Goal: Task Accomplishment & Management: Use online tool/utility

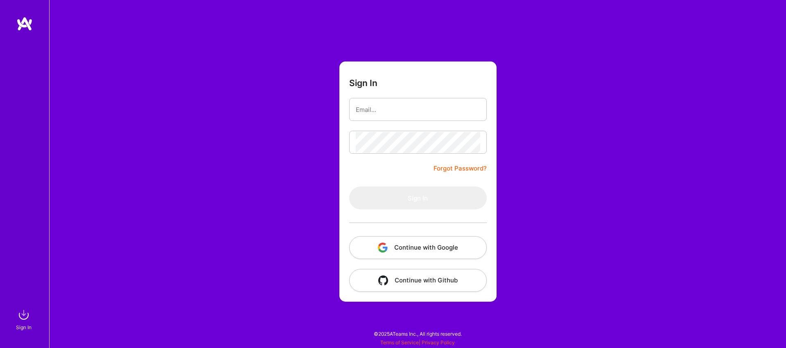
click at [416, 251] on button "Continue with Google" at bounding box center [418, 247] width 138 height 23
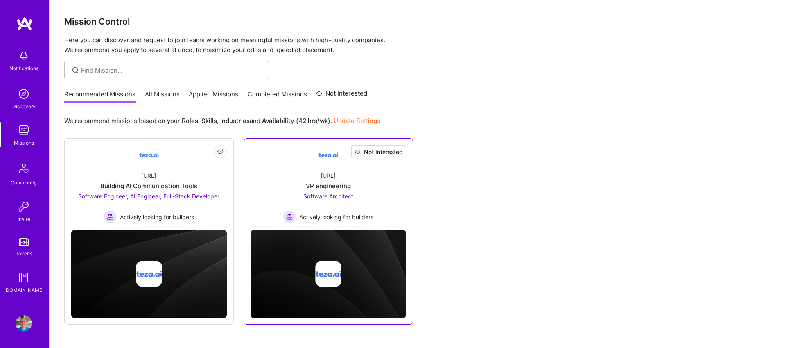
click at [383, 152] on span "Not Interested" at bounding box center [383, 151] width 39 height 9
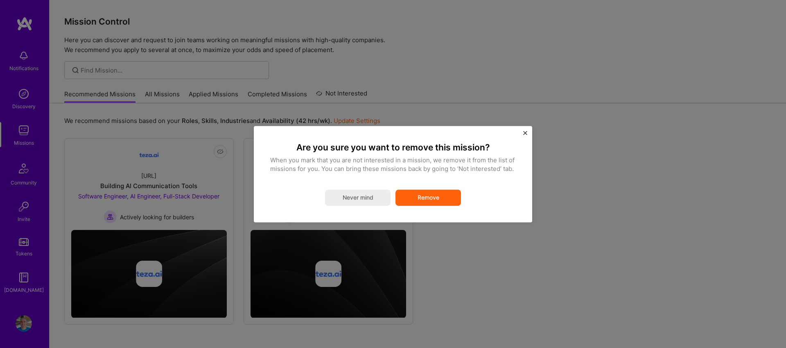
click at [428, 198] on button "Remove" at bounding box center [429, 197] width 66 height 16
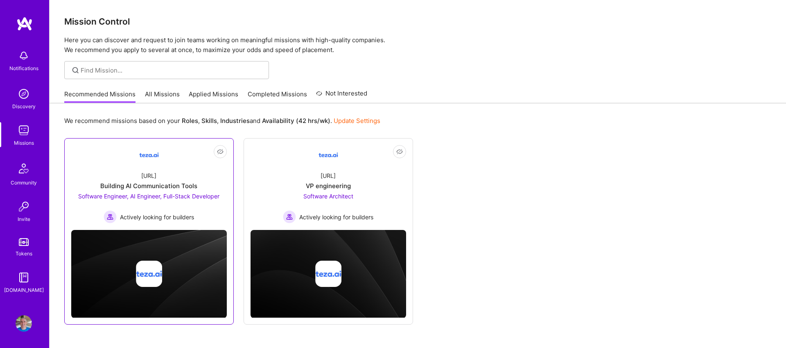
click at [192, 174] on div "[URL] Building AI Communication Tools Software Engineer, AI Engineer, Full-Stac…" at bounding box center [149, 194] width 156 height 59
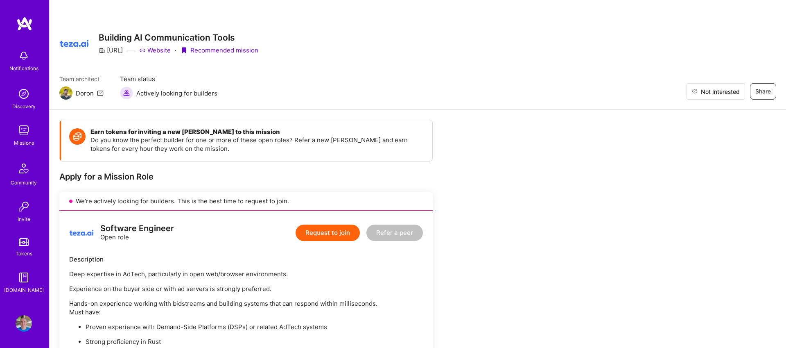
click at [715, 91] on span "Not Interested" at bounding box center [720, 91] width 39 height 9
click at [25, 136] on img at bounding box center [24, 130] width 16 height 16
